Goal: Transaction & Acquisition: Purchase product/service

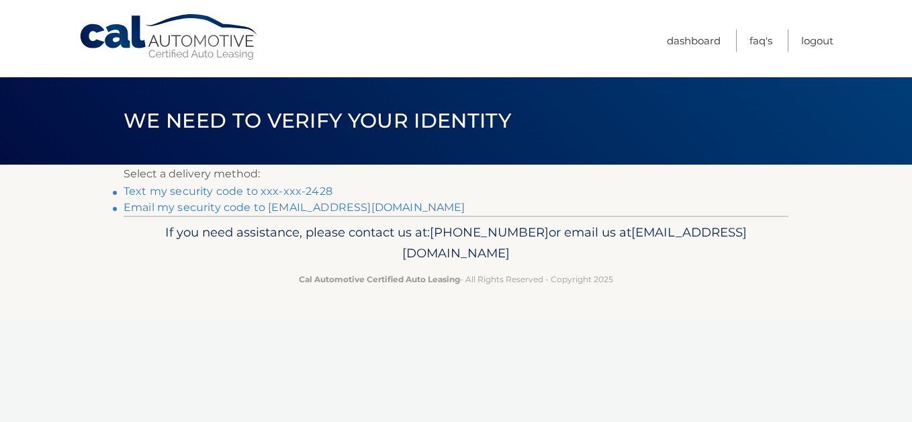
click at [244, 193] on link "Text my security code to xxx-xxx-2428" at bounding box center [228, 191] width 209 height 13
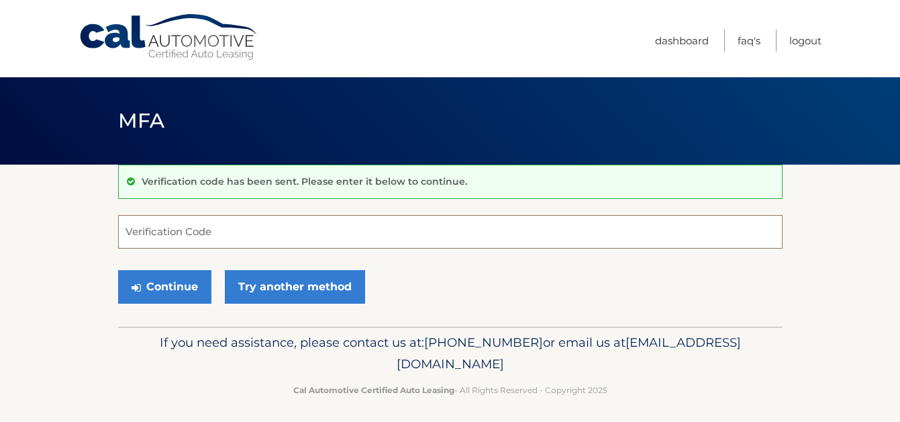
click at [169, 233] on input "Verification Code" at bounding box center [450, 232] width 665 height 34
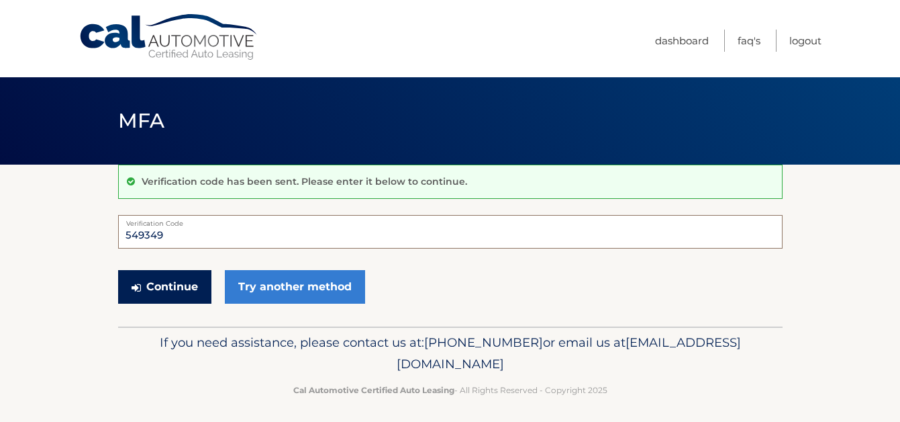
type input "549349"
click at [165, 293] on button "Continue" at bounding box center [164, 287] width 93 height 34
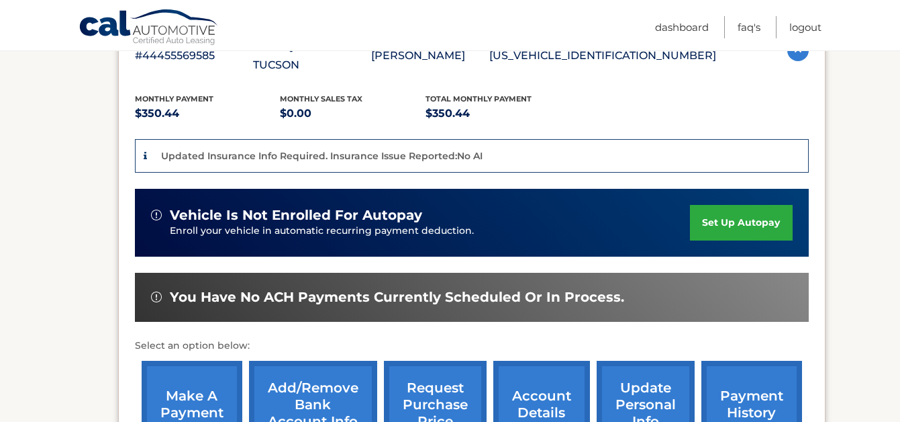
scroll to position [336, 0]
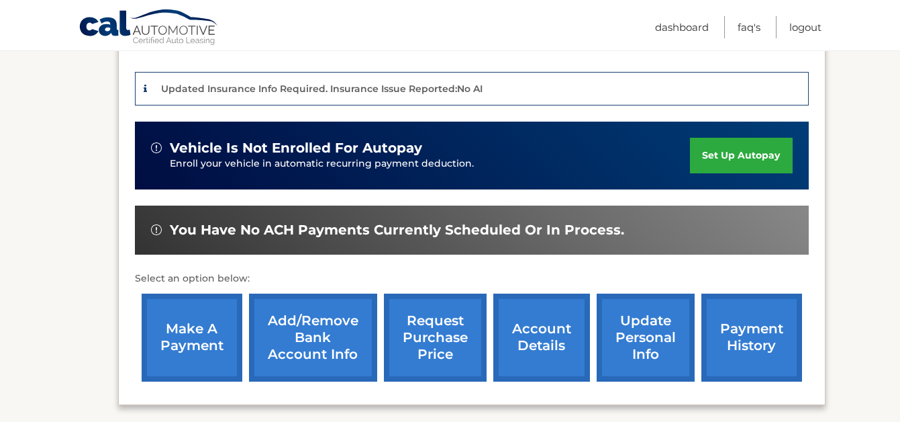
click at [218, 306] on link "make a payment" at bounding box center [192, 337] width 101 height 88
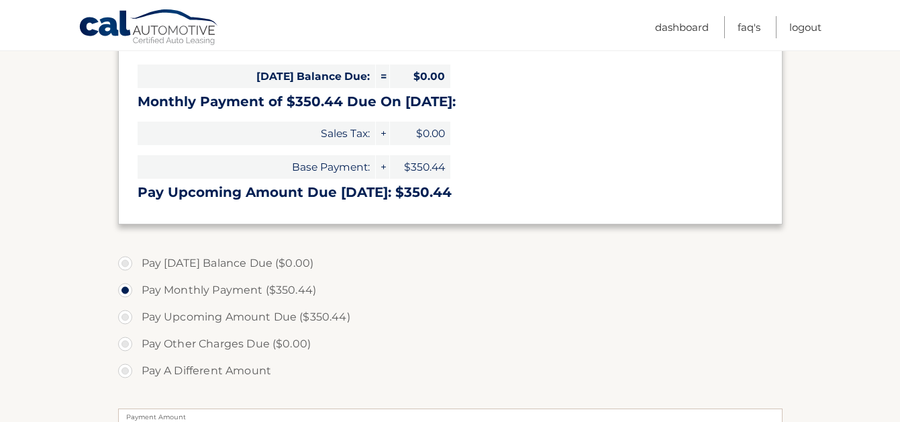
scroll to position [336, 0]
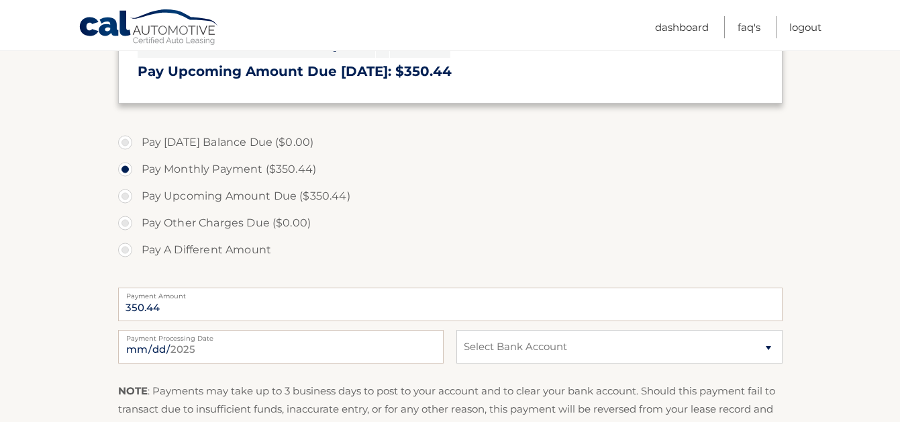
click at [126, 197] on label "Pay Upcoming Amount Due ($350.44)" at bounding box center [450, 196] width 665 height 27
click at [126, 197] on input "Pay Upcoming Amount Due ($350.44)" at bounding box center [130, 193] width 13 height 21
radio input "true"
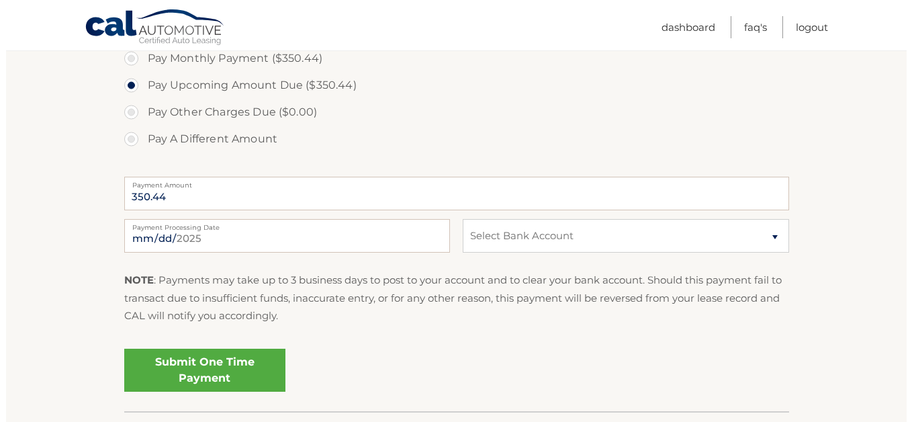
scroll to position [470, 0]
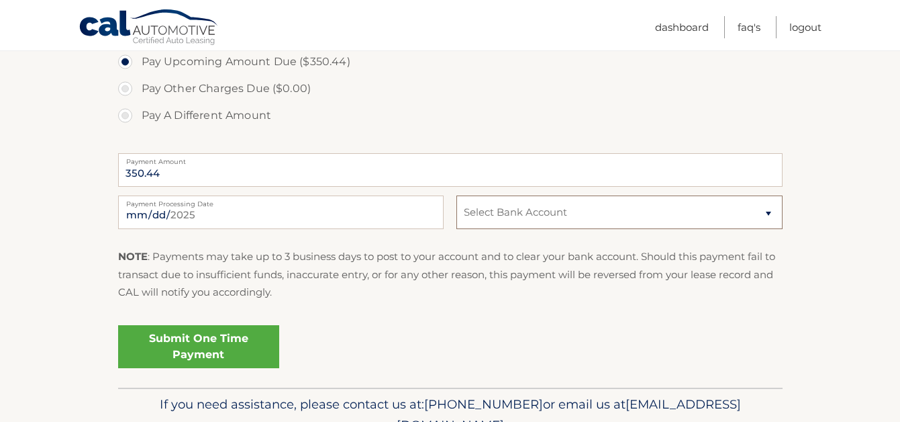
click at [564, 215] on select "Select Bank Account Checking BANK OF AMERICA, N.A. *****4675 Checking BANK OF A…" at bounding box center [620, 212] width 326 height 34
select select "ODRlZjJmZWItZGIwNS00MDYwLWE2MGMtM2EzMTkxNjY5YzMy"
click at [457, 195] on select "Select Bank Account Checking BANK OF AMERICA, N.A. *****4675 Checking BANK OF A…" at bounding box center [620, 212] width 326 height 34
click at [230, 336] on link "Submit One Time Payment" at bounding box center [198, 346] width 161 height 43
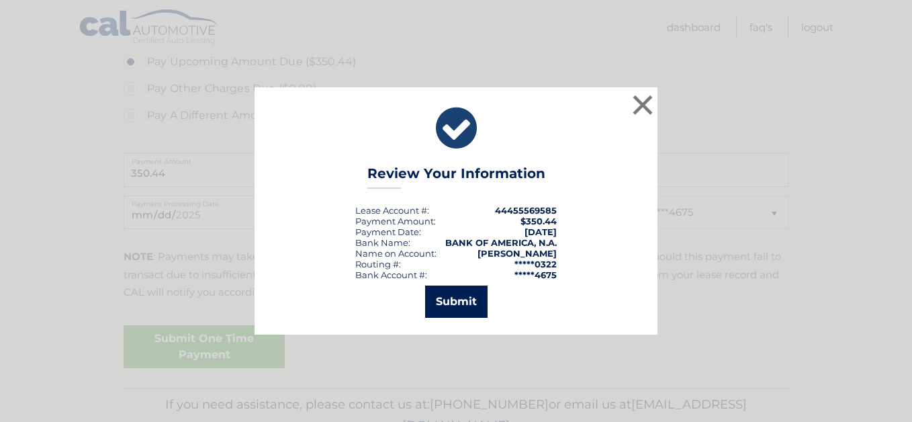
click at [444, 305] on button "Submit" at bounding box center [456, 301] width 62 height 32
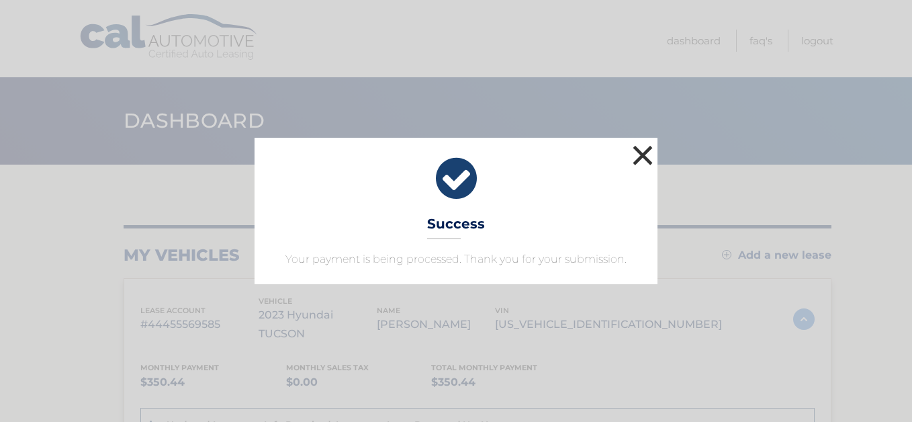
click at [632, 150] on button "×" at bounding box center [642, 155] width 27 height 27
